Goal: Check status: Check status

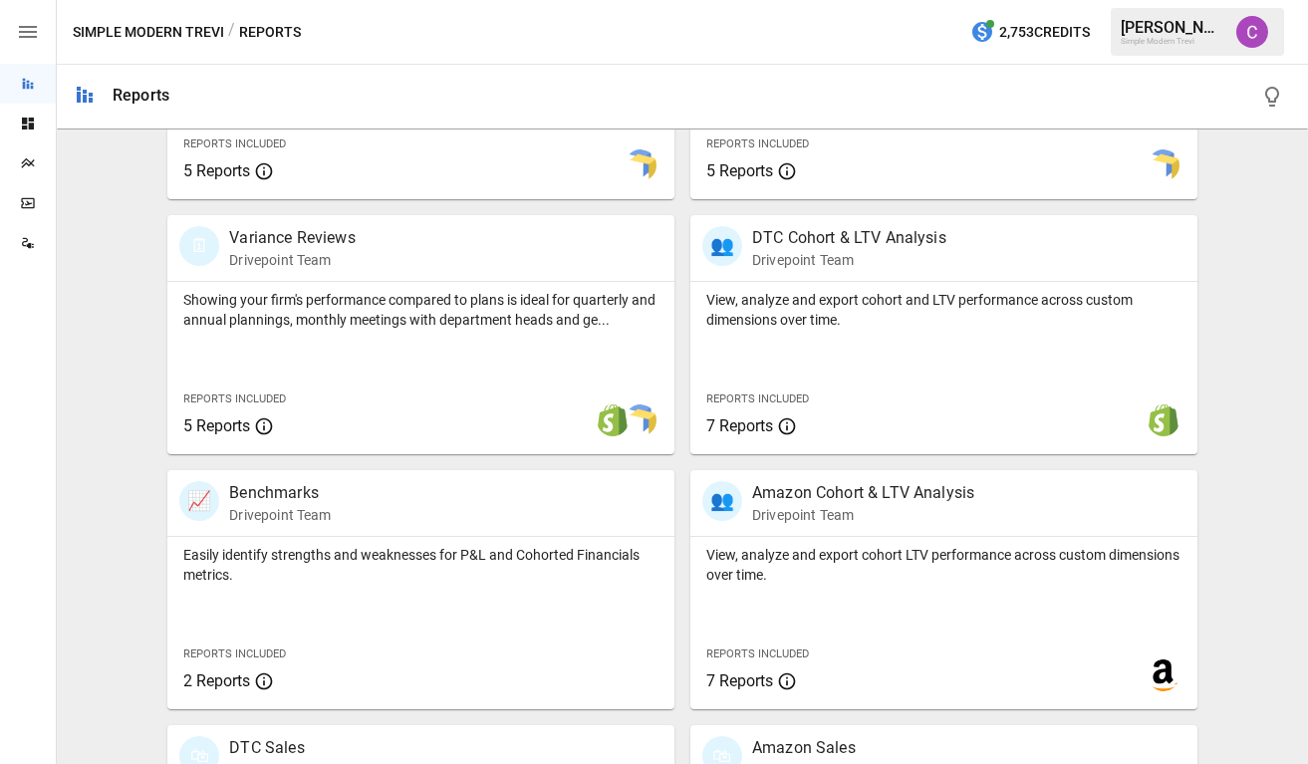
scroll to position [575, 0]
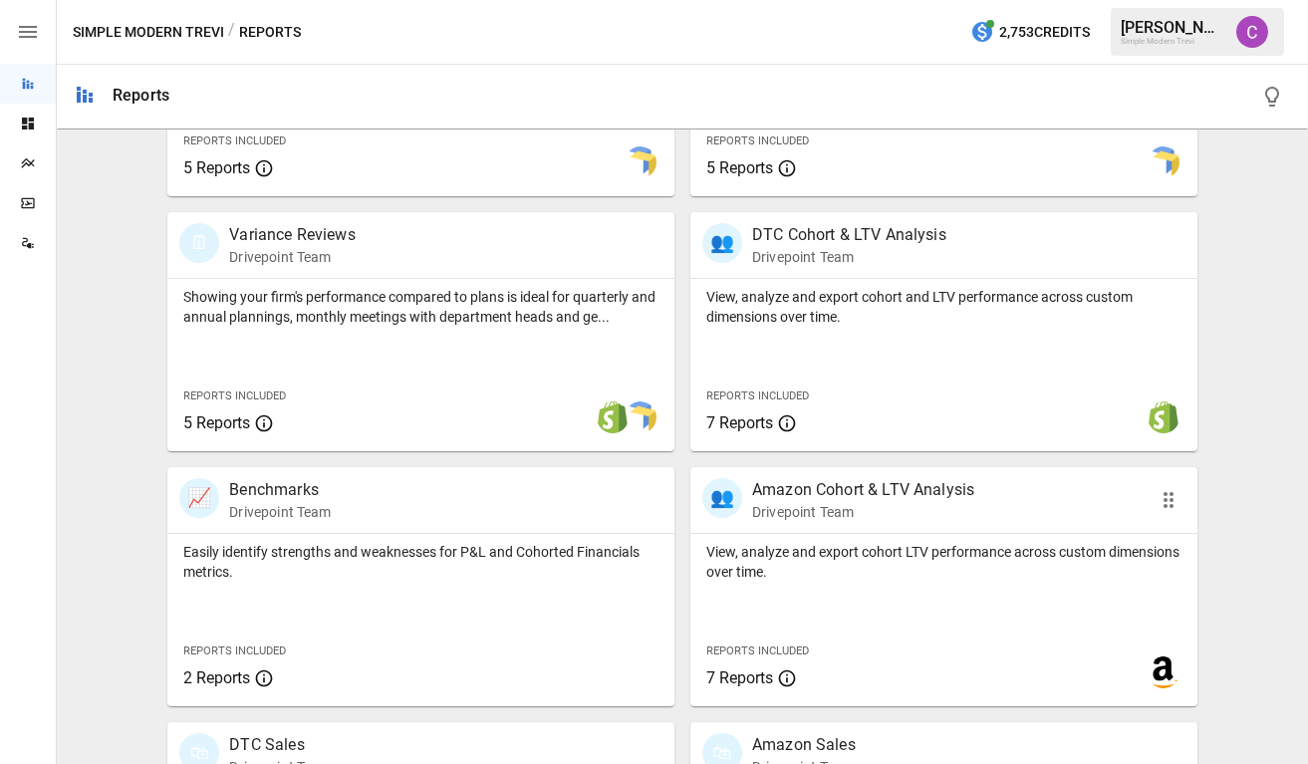
click at [780, 511] on p "Drivepoint Team" at bounding box center [863, 512] width 222 height 20
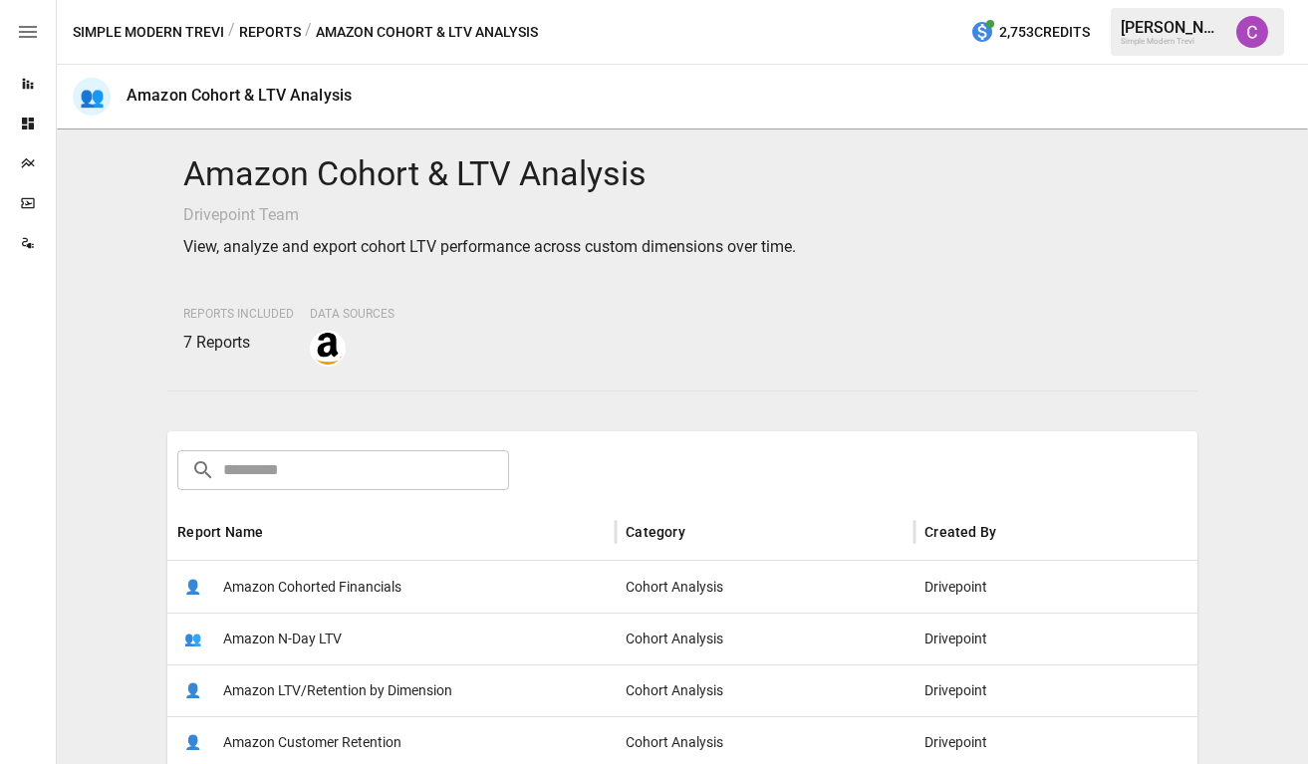
click at [313, 679] on span "Amazon LTV/Retention by Dimension" at bounding box center [337, 691] width 229 height 51
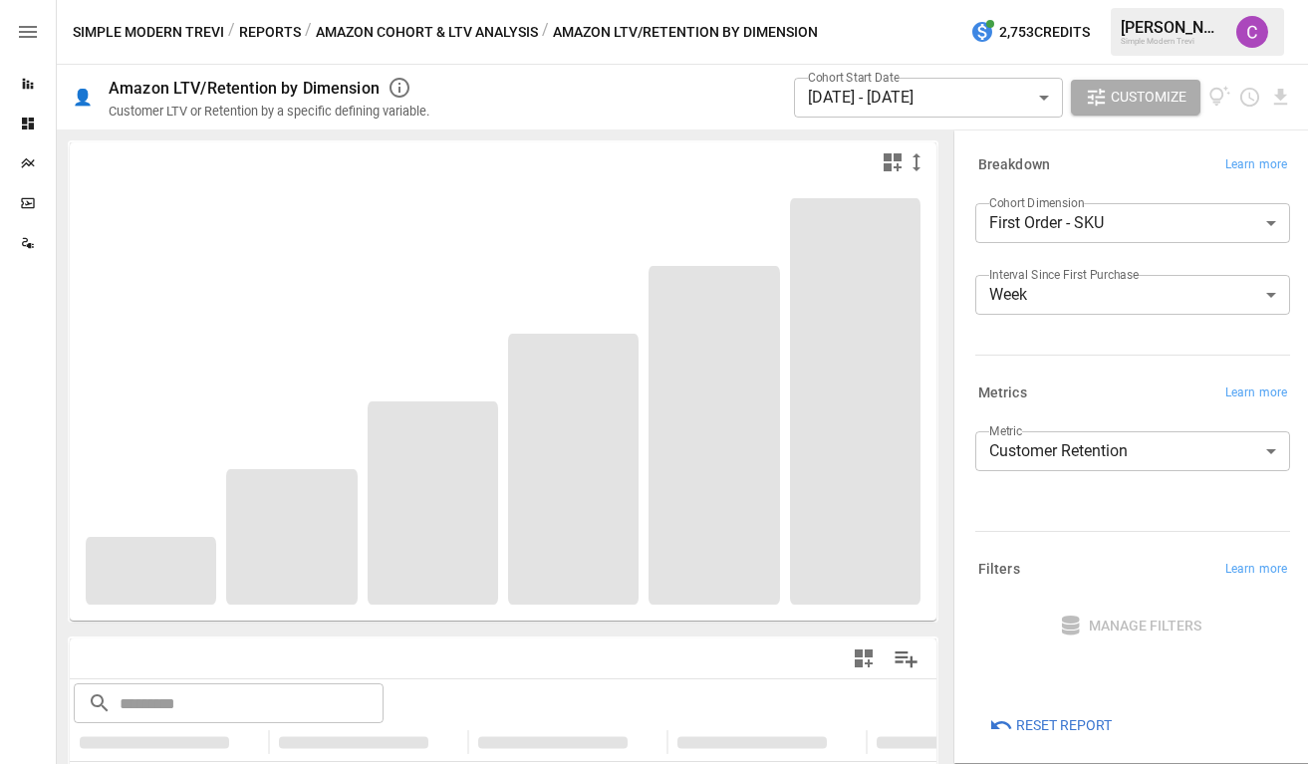
click at [936, 0] on body "**********" at bounding box center [654, 0] width 1308 height 0
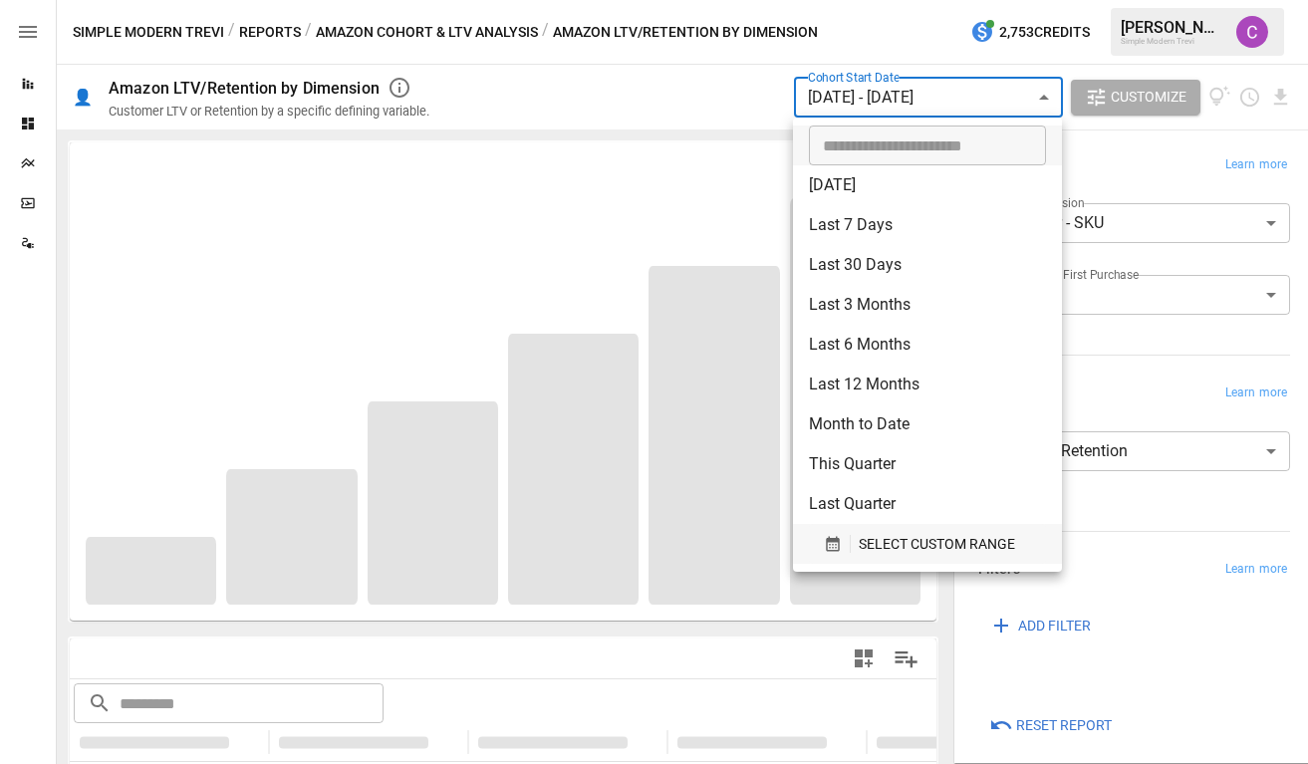
click at [951, 552] on span "SELECT CUSTOM RANGE" at bounding box center [937, 544] width 156 height 25
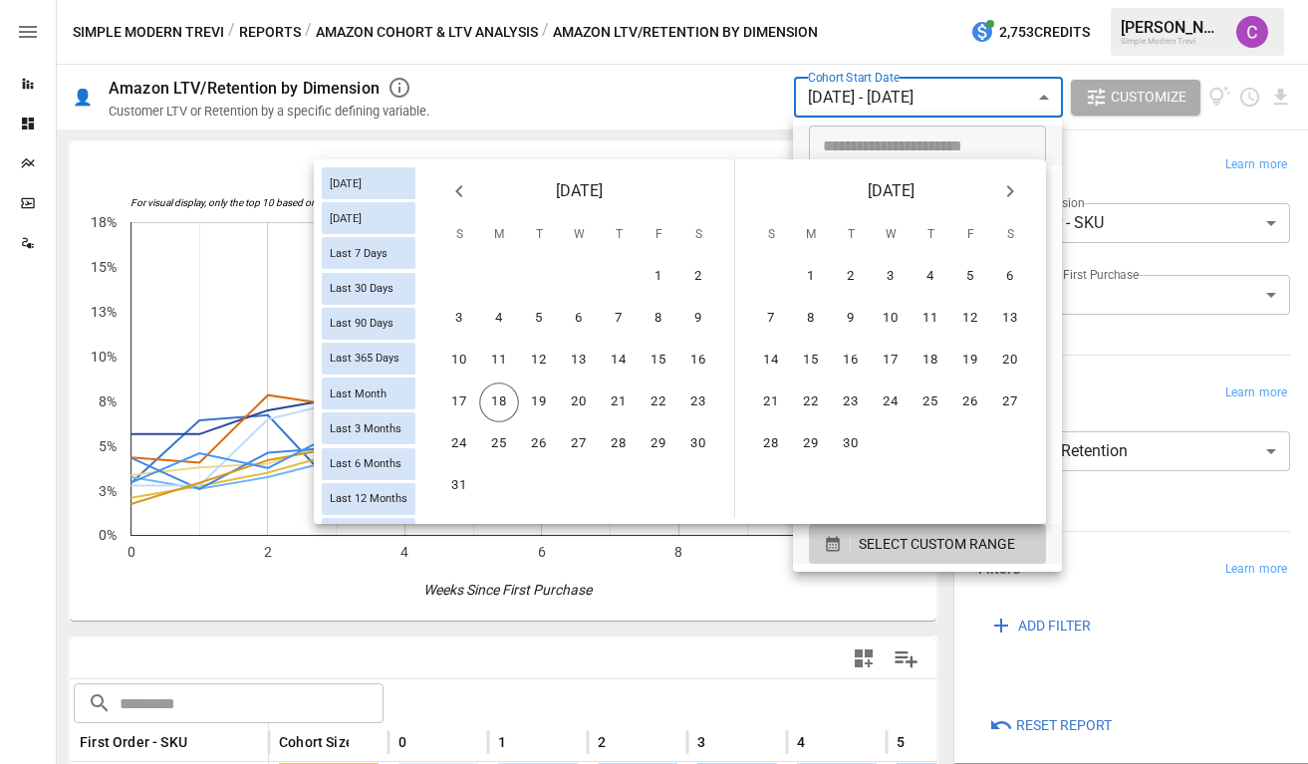
click at [458, 193] on icon "Previous month" at bounding box center [458, 191] width 7 height 12
click at [451, 388] on button "20" at bounding box center [459, 403] width 40 height 40
click at [692, 403] on button "26" at bounding box center [698, 403] width 40 height 40
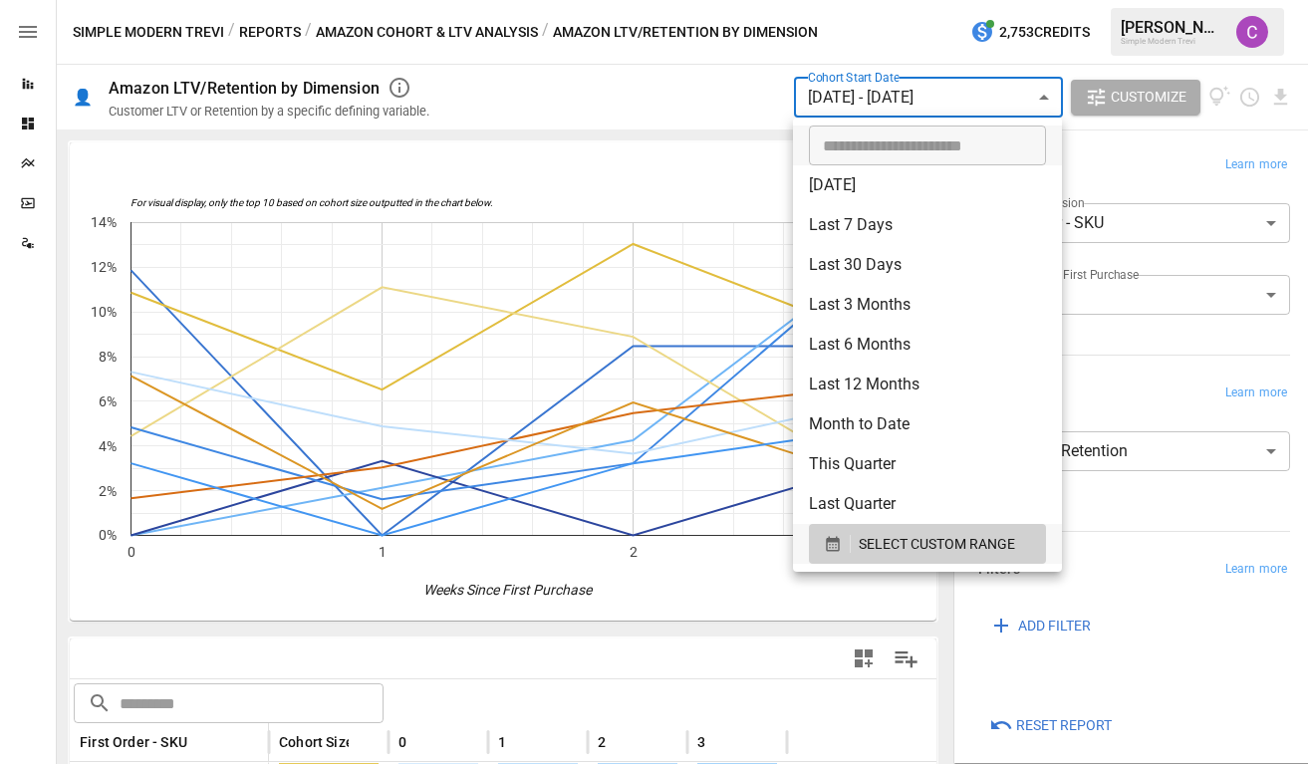
click at [35, 559] on div at bounding box center [654, 382] width 1308 height 764
click at [913, 0] on body "Reports Dashboards Plans SmartModel ™ Data Sources Simple Modern Trevi / Report…" at bounding box center [654, 0] width 1308 height 0
click at [858, 538] on div "SELECT CUSTOM RANGE" at bounding box center [927, 544] width 207 height 25
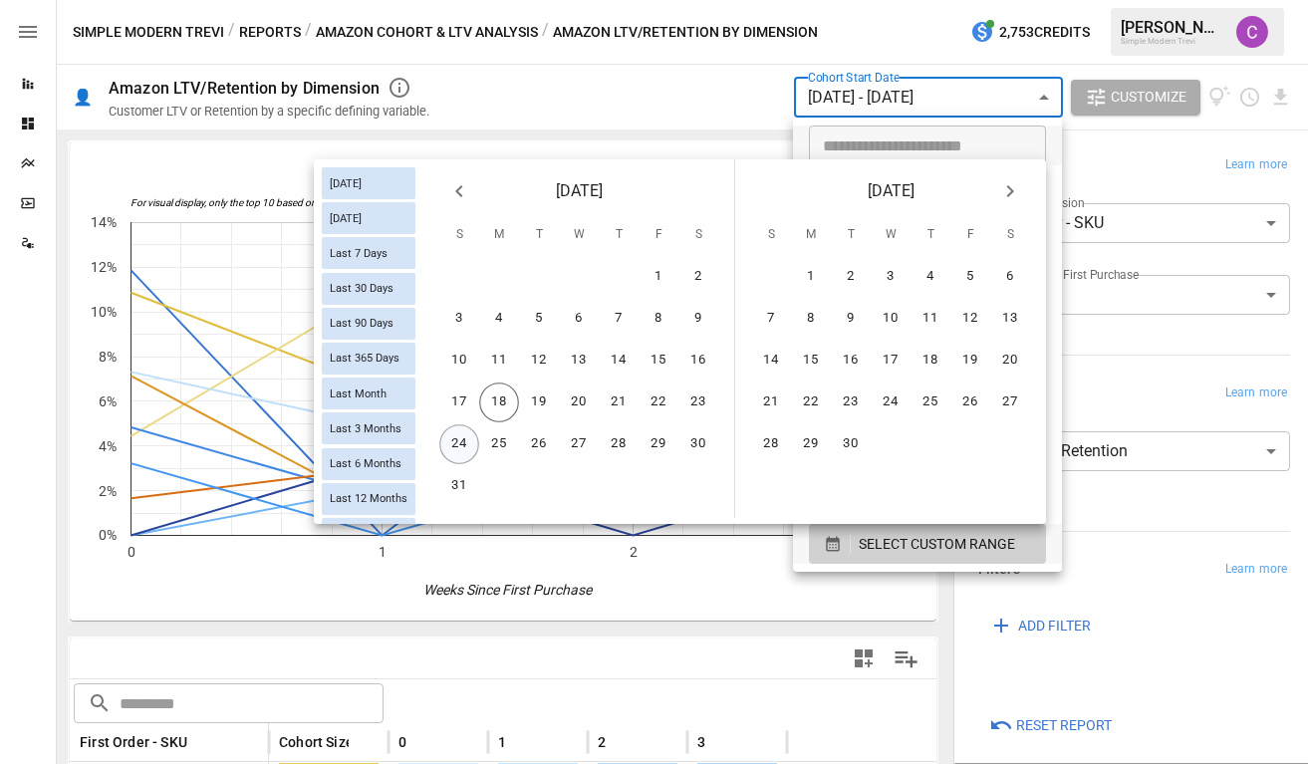
click at [456, 448] on button "24" at bounding box center [459, 444] width 40 height 40
click at [452, 195] on icon "Previous month" at bounding box center [459, 191] width 24 height 24
click at [455, 443] on button "27" at bounding box center [459, 444] width 40 height 40
click at [1006, 275] on button "2" at bounding box center [1010, 277] width 40 height 40
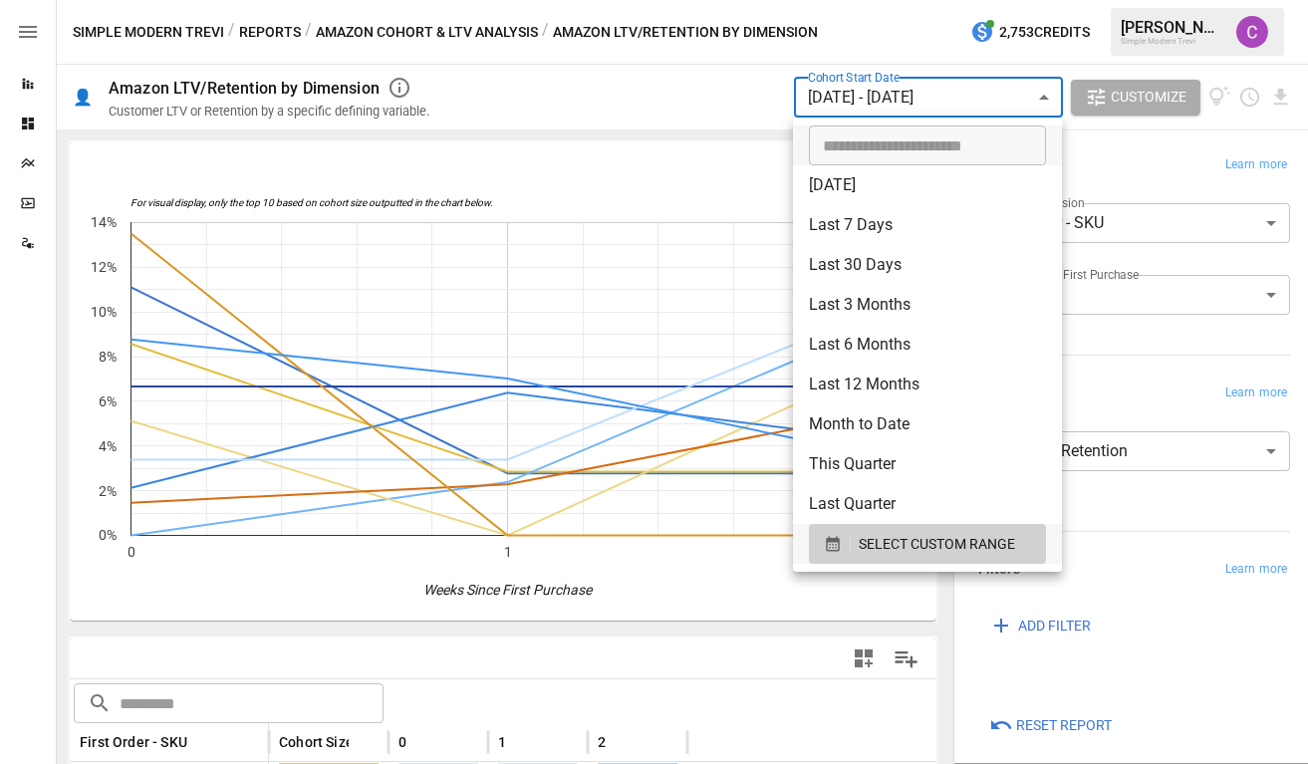
click at [54, 460] on div at bounding box center [654, 382] width 1308 height 764
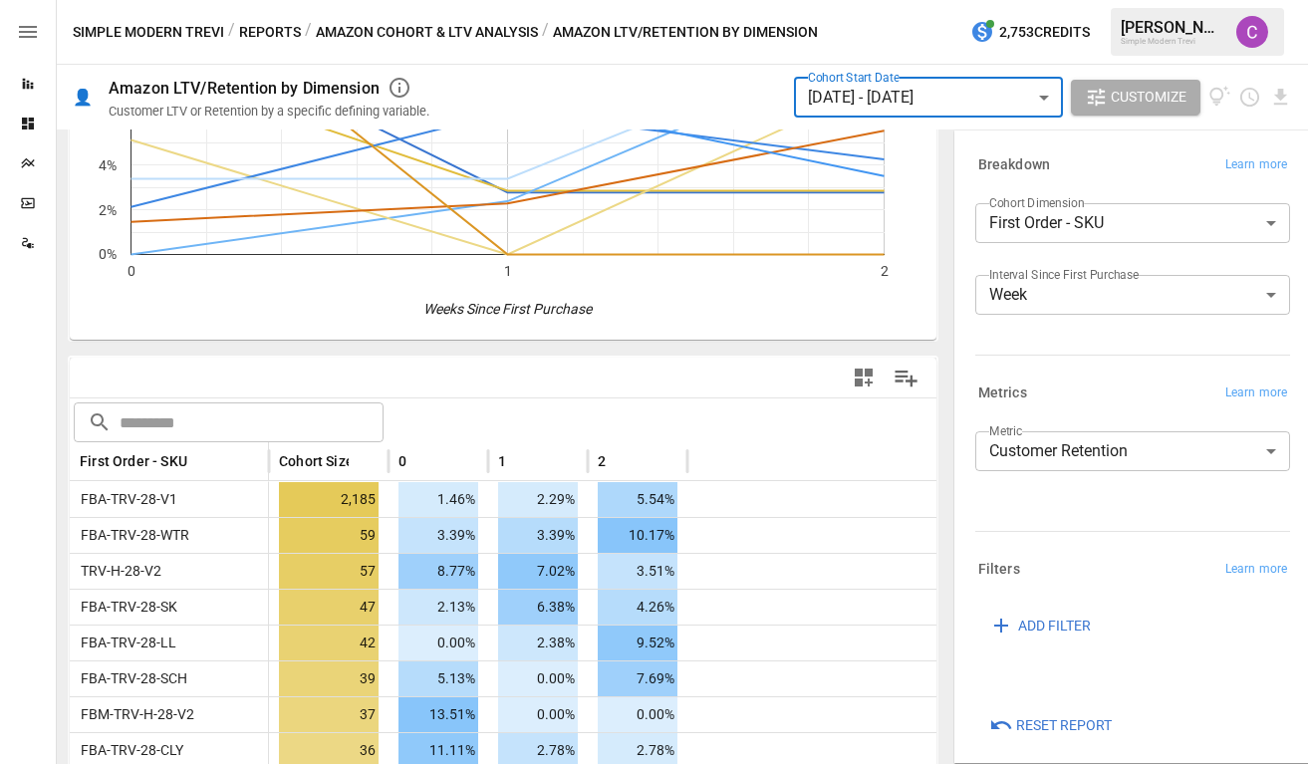
scroll to position [290, 0]
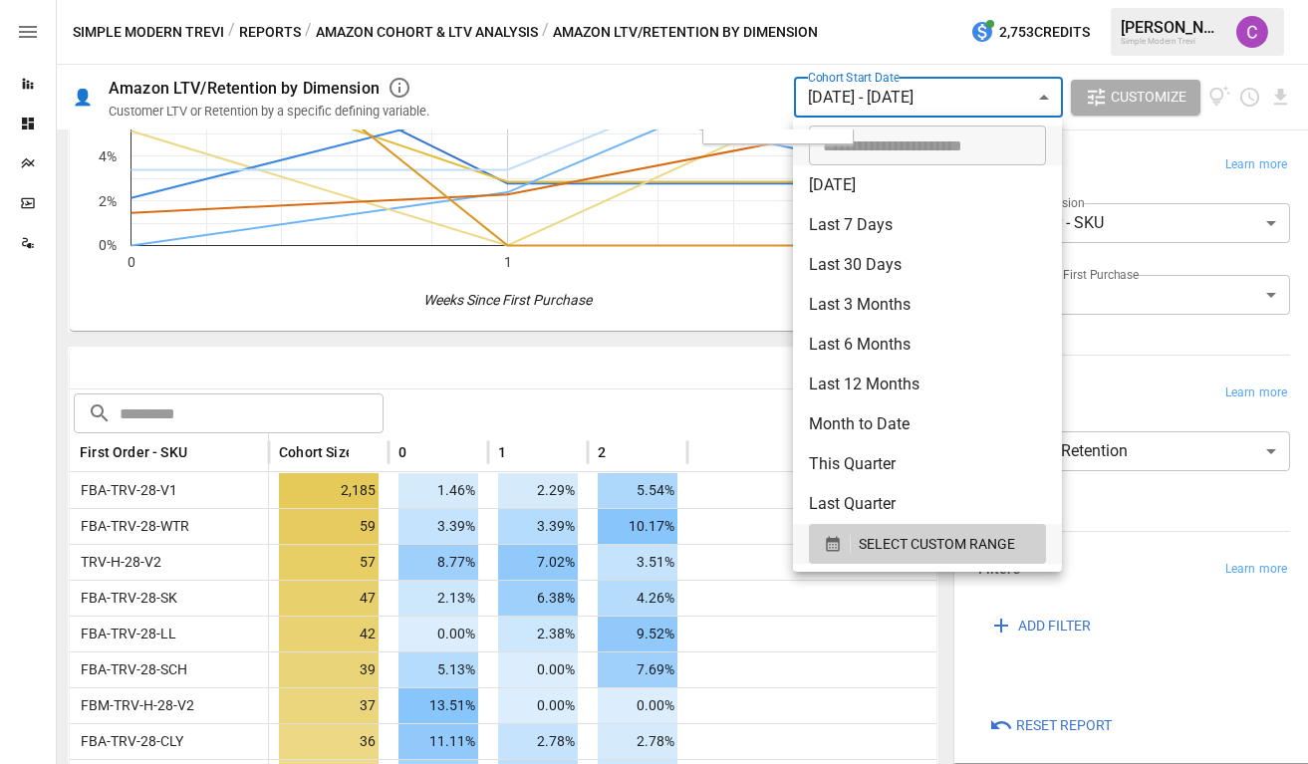
click at [900, 0] on body "Reports Dashboards Plans SmartModel ™ Data Sources Simple Modern Trevi / Report…" at bounding box center [654, 0] width 1308 height 0
click at [685, 380] on div at bounding box center [654, 382] width 1308 height 764
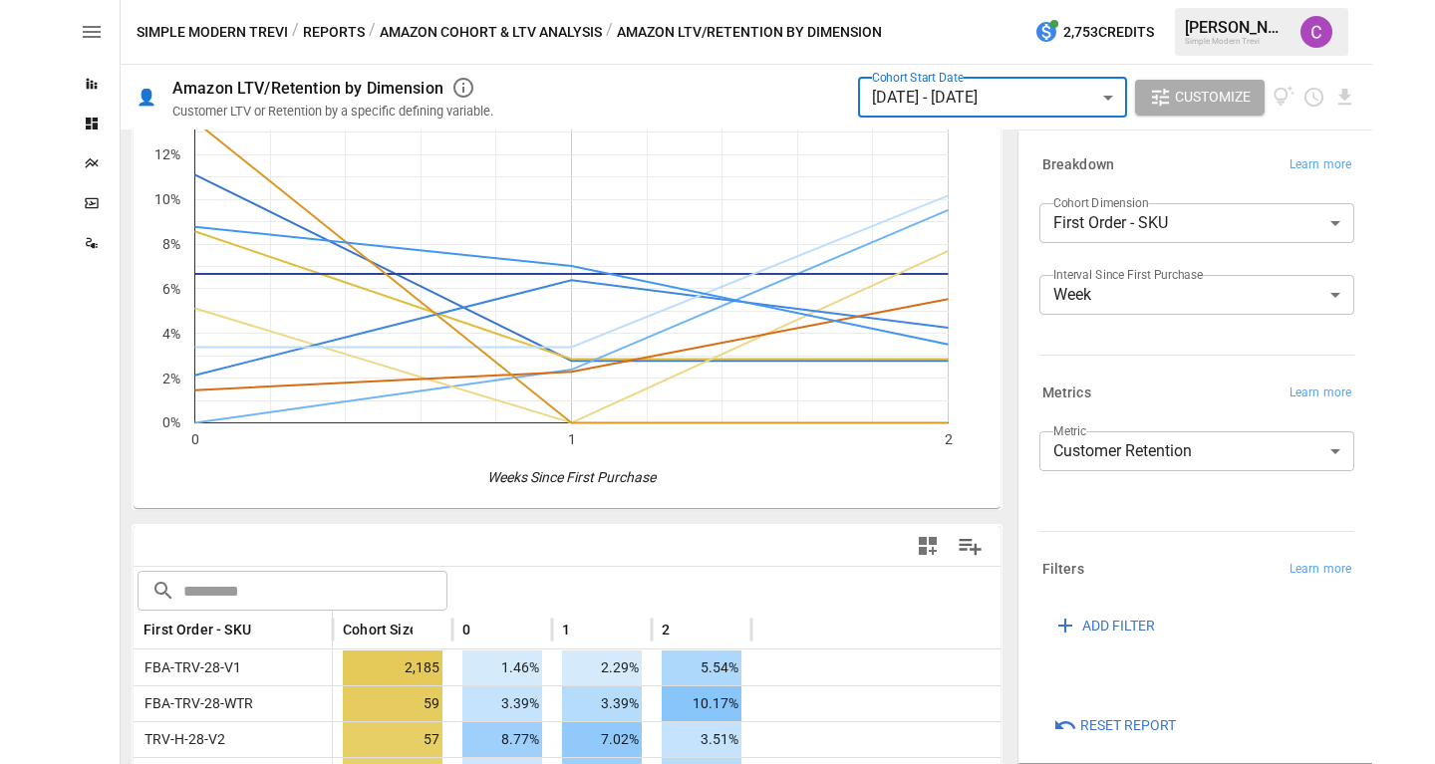
scroll to position [0, 0]
